Goal: Information Seeking & Learning: Learn about a topic

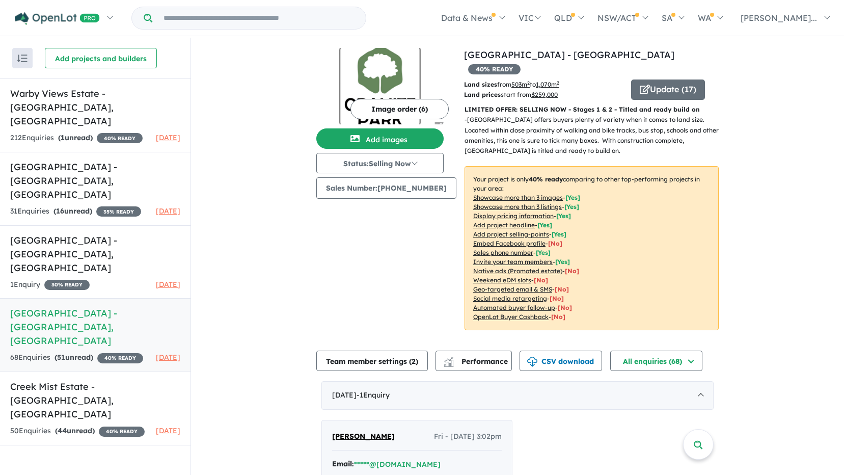
drag, startPoint x: 753, startPoint y: 236, endPoint x: 392, endPoint y: 230, distance: 360.5
drag, startPoint x: 344, startPoint y: 275, endPoint x: 340, endPoint y: 213, distance: 62.8
click at [343, 273] on div "Image order ( 6 ) Add images Status: Selling Now In Planning Coming Soon Sellin…" at bounding box center [390, 195] width 148 height 294
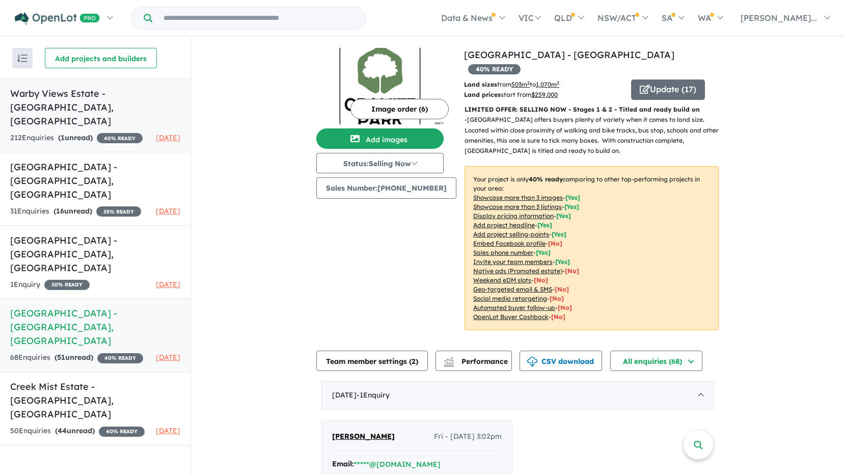
click at [34, 93] on h5 "Warby Views Estate - [GEOGRAPHIC_DATA] , [GEOGRAPHIC_DATA]" at bounding box center [95, 107] width 170 height 41
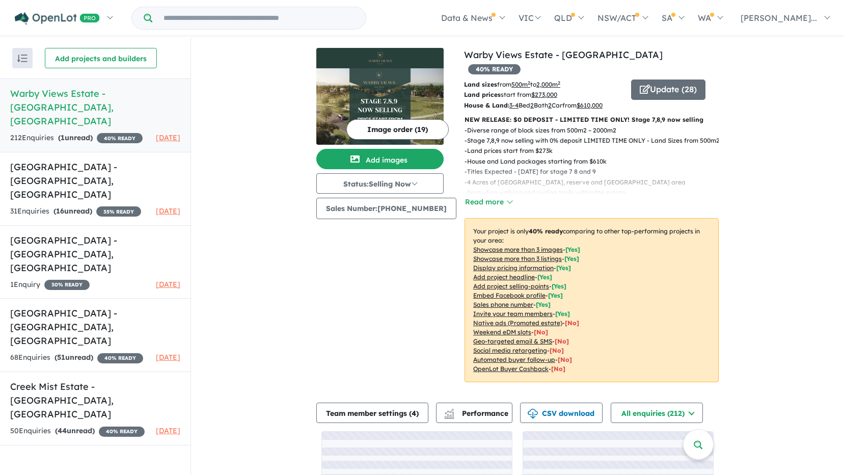
click at [383, 78] on img at bounding box center [379, 106] width 127 height 76
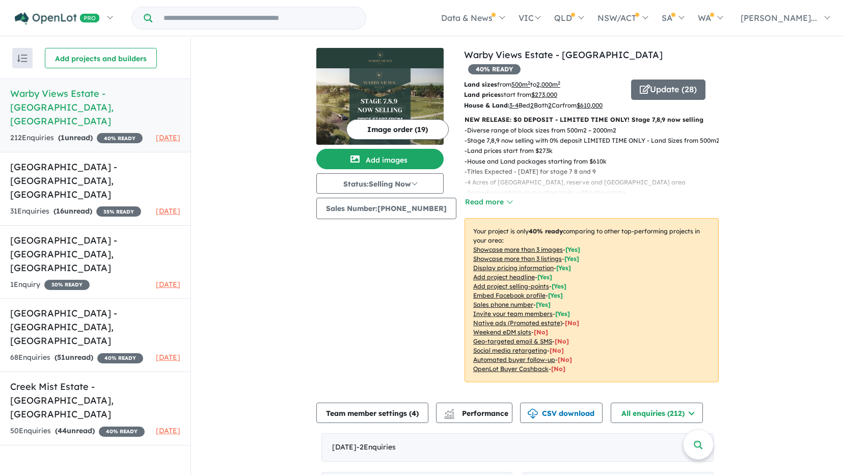
click at [378, 253] on div "Image order ( 19 ) Add images Status: Selling Now In Planning Coming Soon Selli…" at bounding box center [390, 221] width 148 height 346
click at [362, 263] on div "Image order ( 19 ) Add images Status: Selling Now In Planning Coming Soon Selli…" at bounding box center [390, 221] width 148 height 346
drag, startPoint x: 235, startPoint y: 175, endPoint x: 247, endPoint y: 168, distance: 13.9
